Goal: Transaction & Acquisition: Purchase product/service

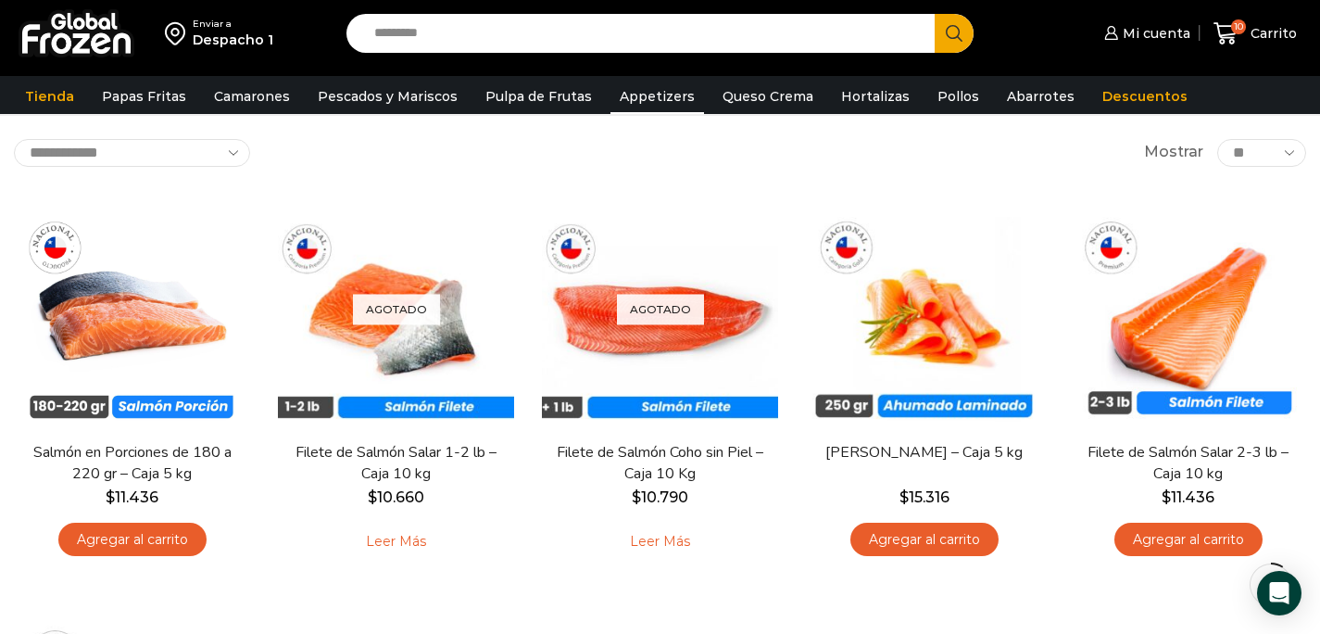
click at [656, 98] on link "Appetizers" at bounding box center [657, 96] width 94 height 35
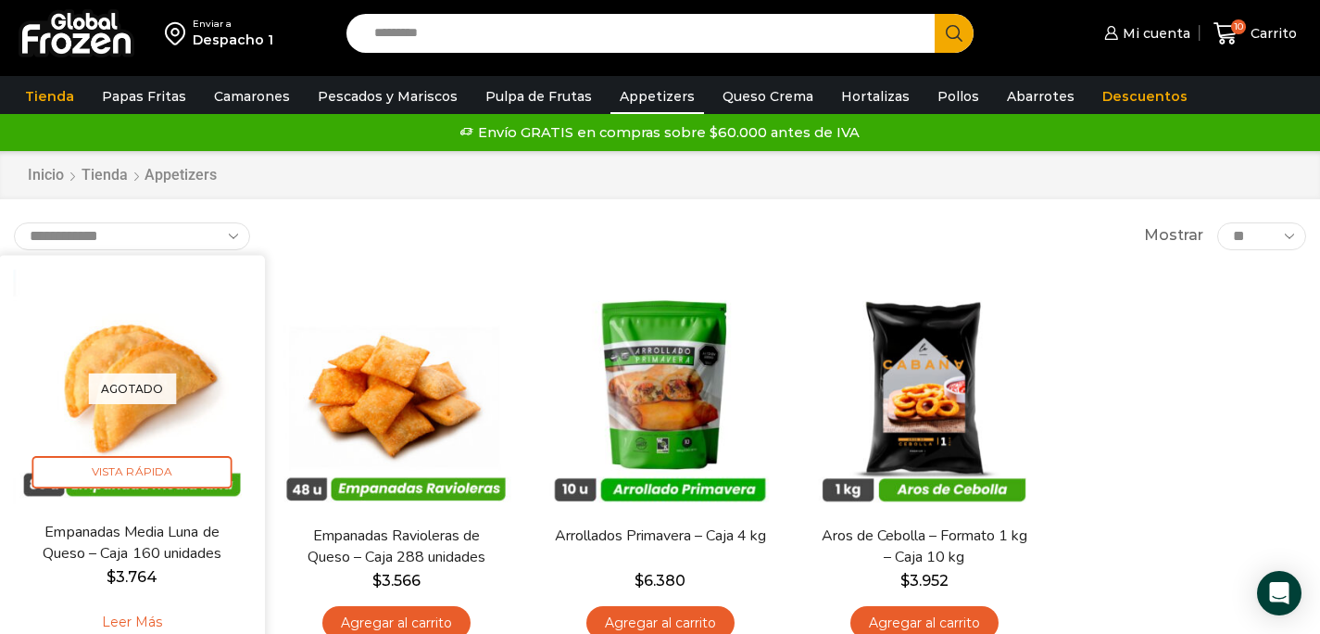
click at [113, 370] on img at bounding box center [132, 388] width 238 height 238
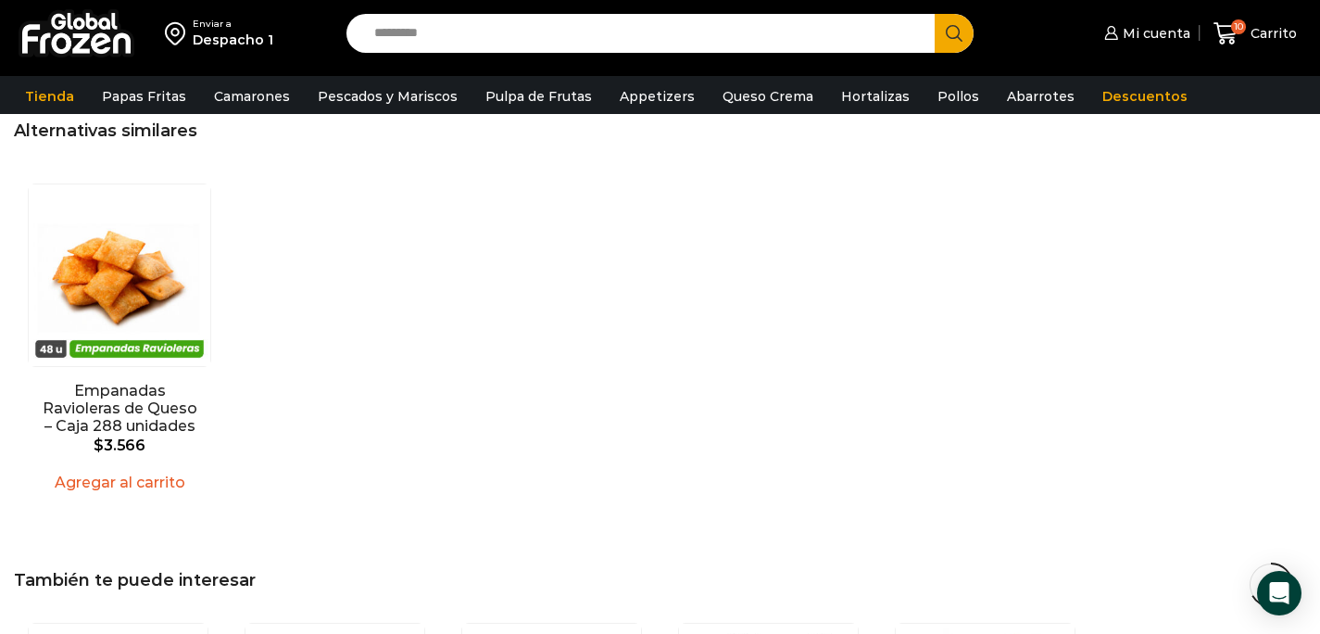
scroll to position [1595, 0]
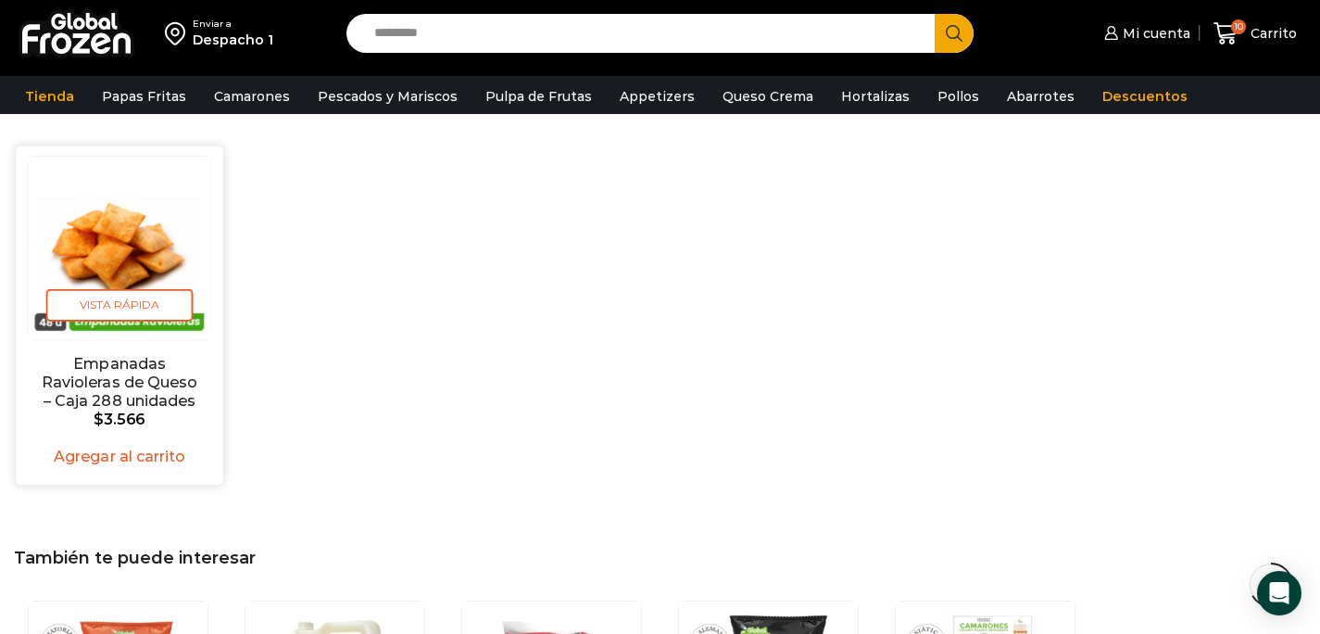
click at [147, 442] on link "Agregar al carrito" at bounding box center [120, 456] width 154 height 29
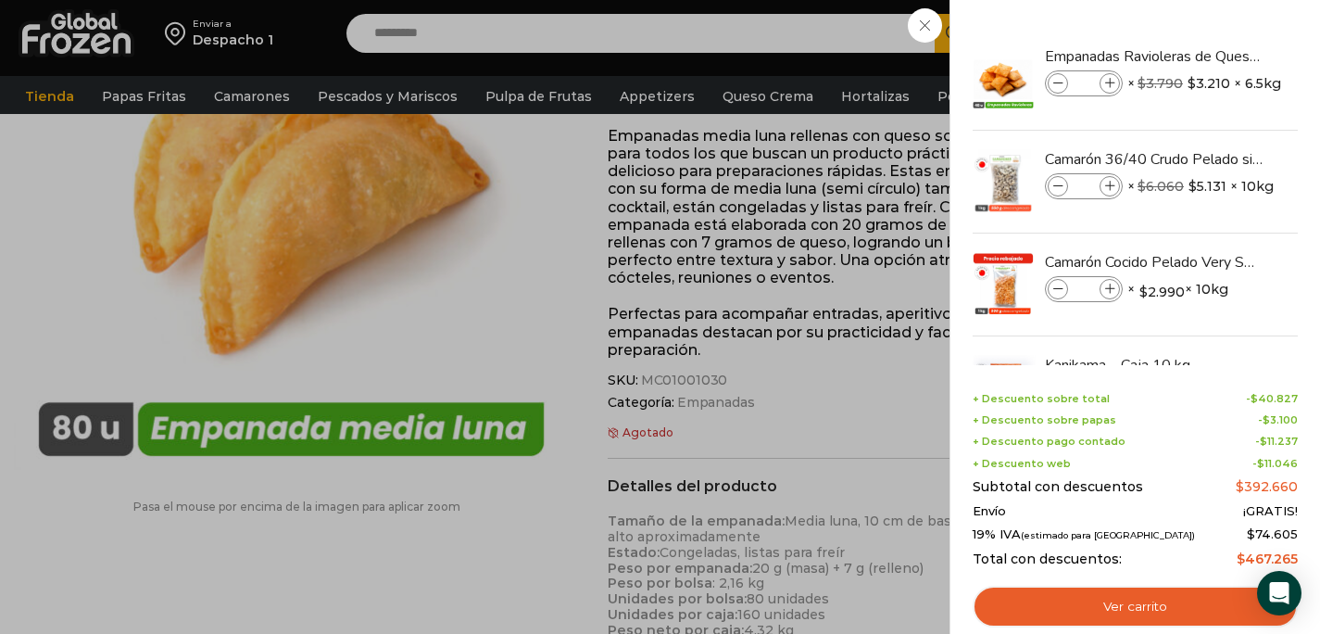
scroll to position [0, 0]
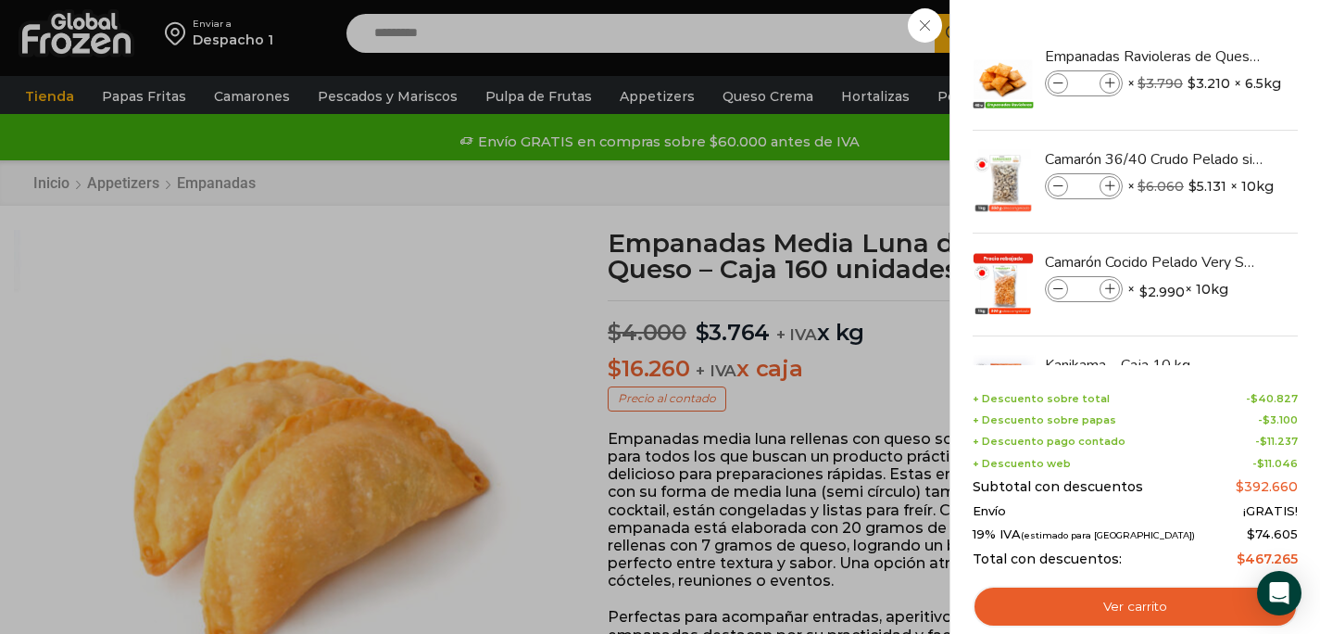
click at [1209, 56] on div "11 Carrito 11 11 Shopping Cart *" at bounding box center [1255, 34] width 93 height 44
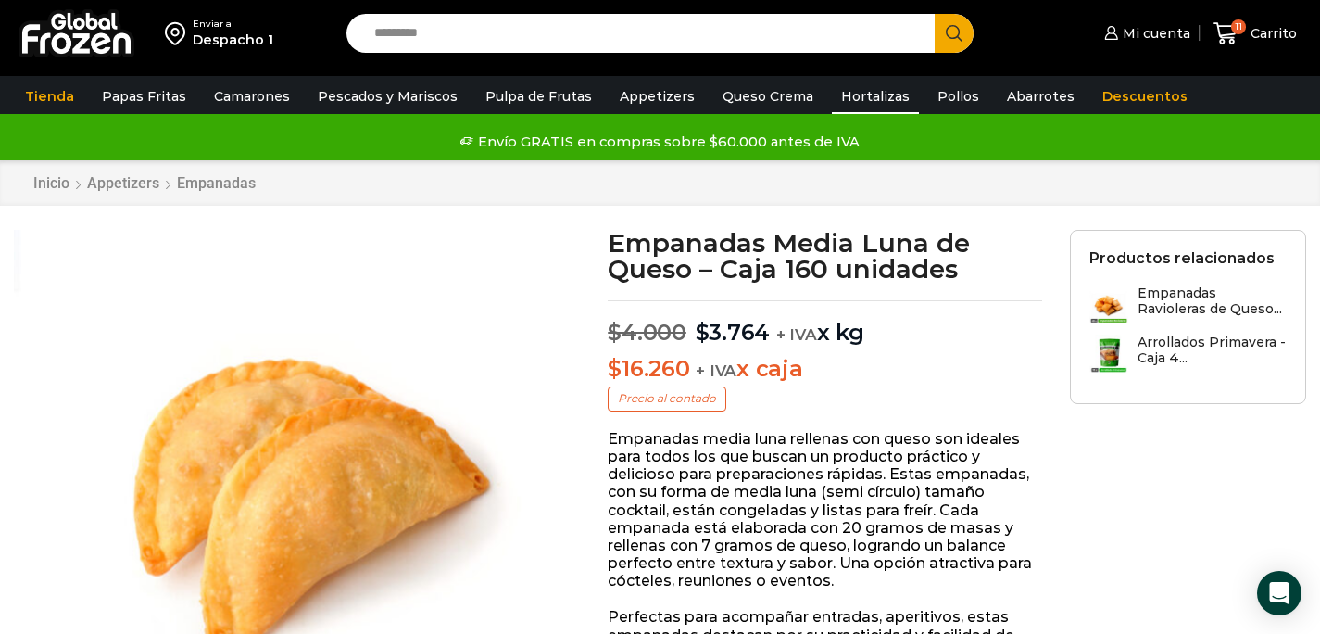
click at [839, 95] on link "Hortalizas" at bounding box center [875, 96] width 87 height 35
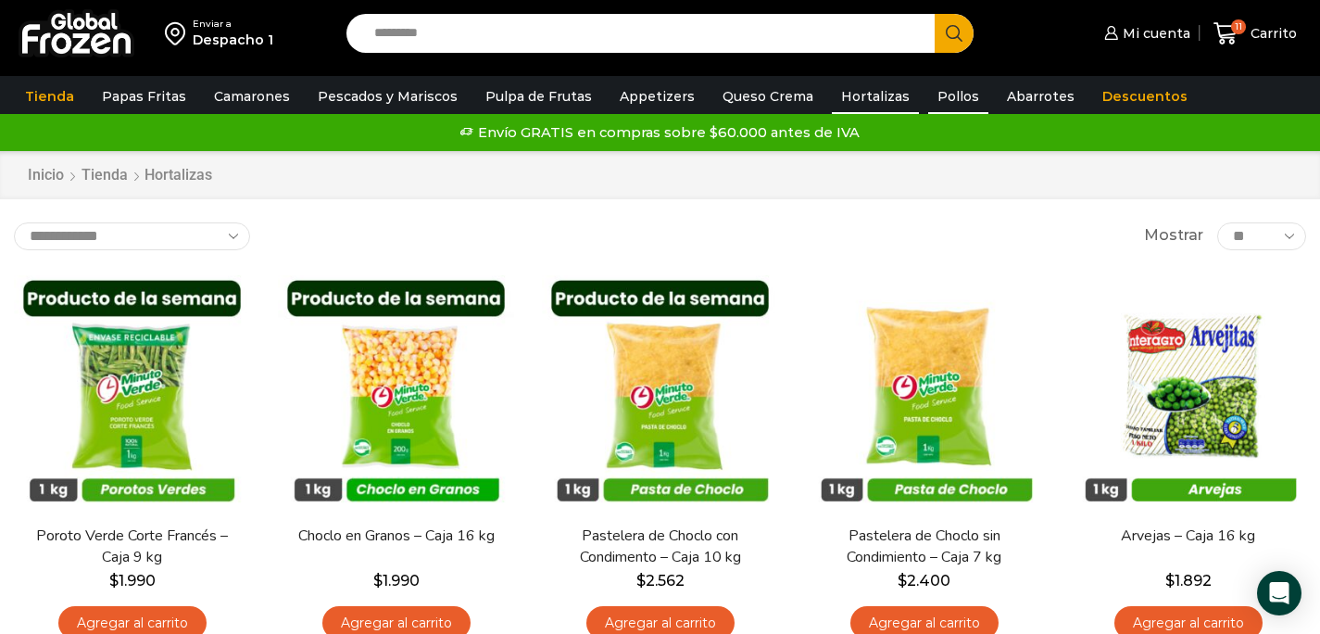
click at [928, 94] on link "Pollos" at bounding box center [958, 96] width 60 height 35
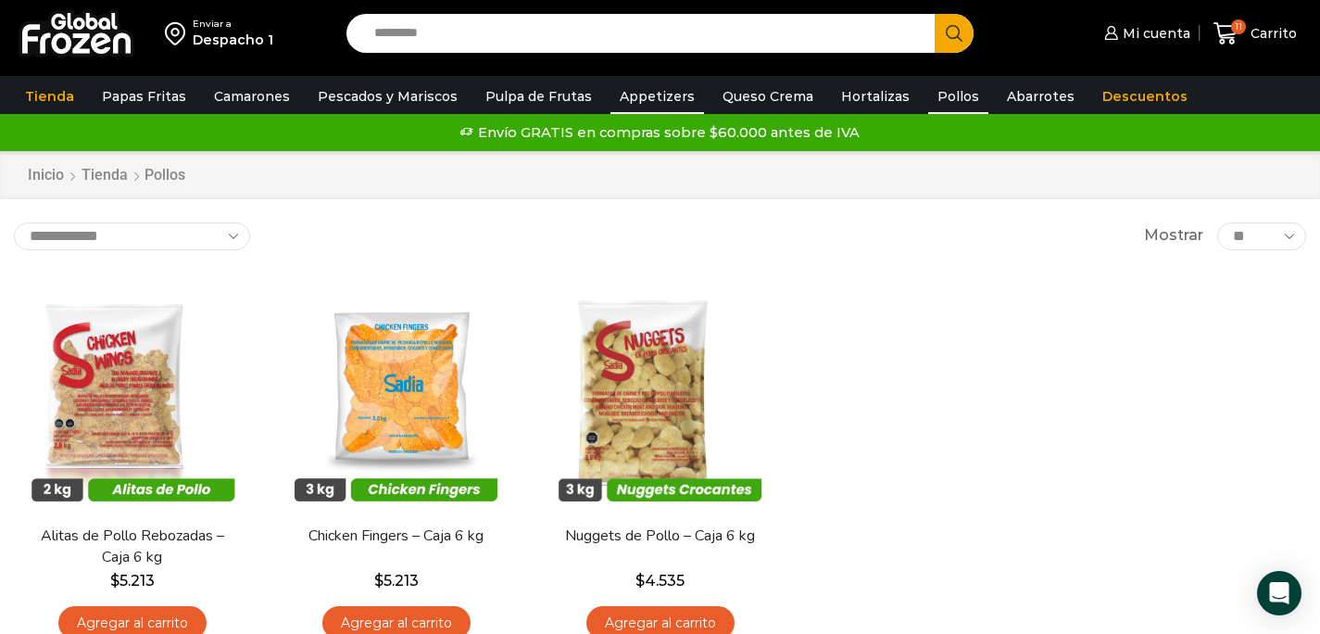
click at [672, 93] on link "Appetizers" at bounding box center [657, 96] width 94 height 35
